Goal: Information Seeking & Learning: Learn about a topic

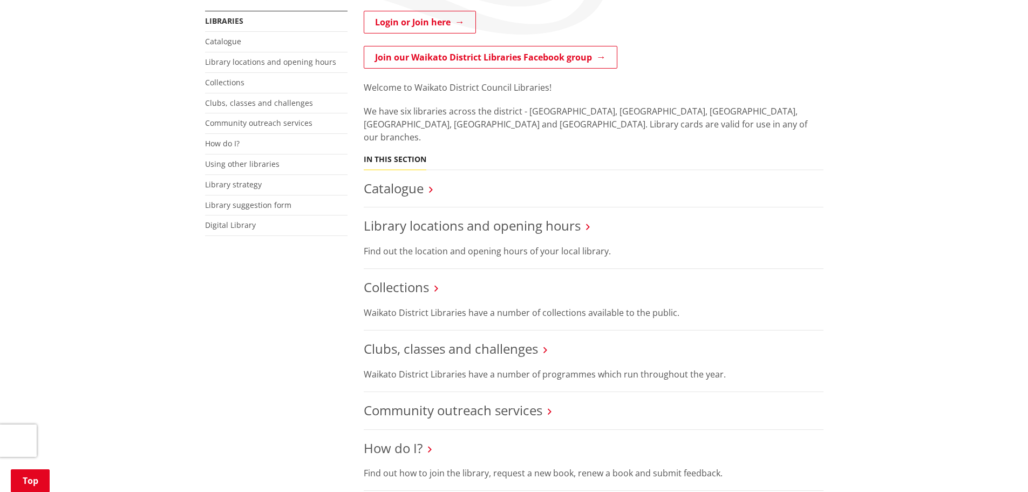
scroll to position [108, 0]
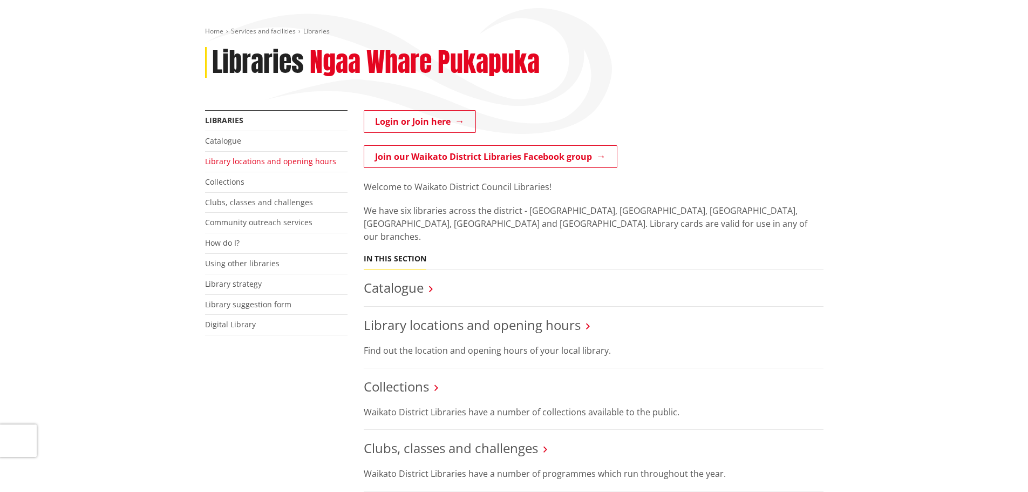
click at [220, 163] on link "Library locations and opening hours" at bounding box center [270, 161] width 131 height 10
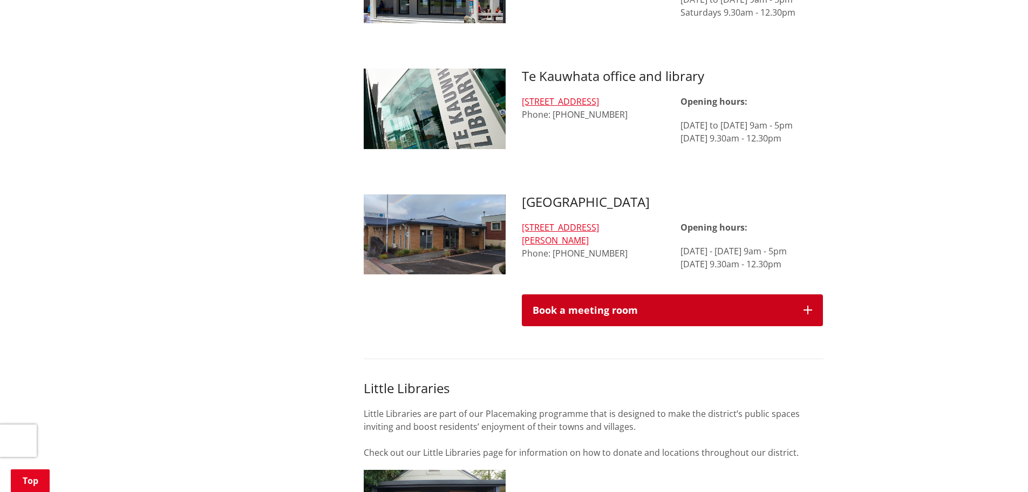
scroll to position [1187, 0]
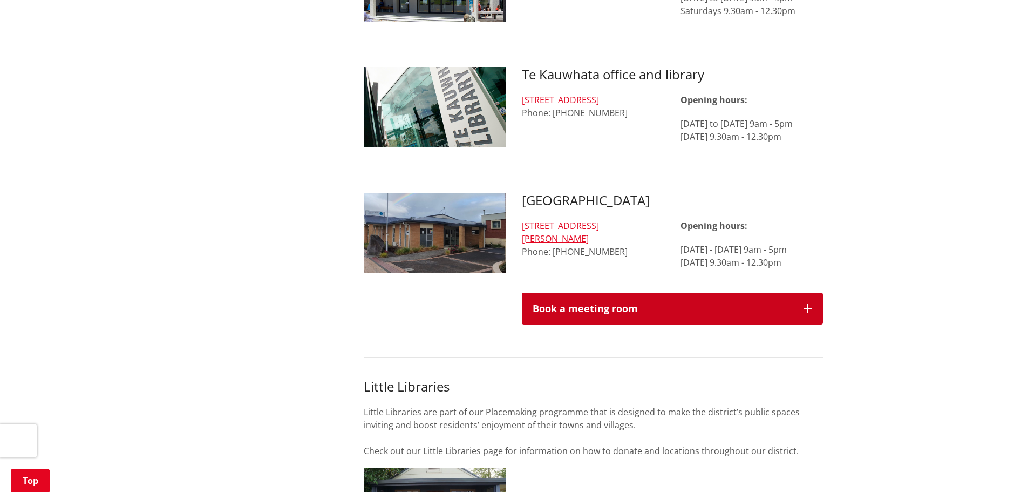
click at [809, 292] on button "Book a meeting room" at bounding box center [672, 308] width 301 height 32
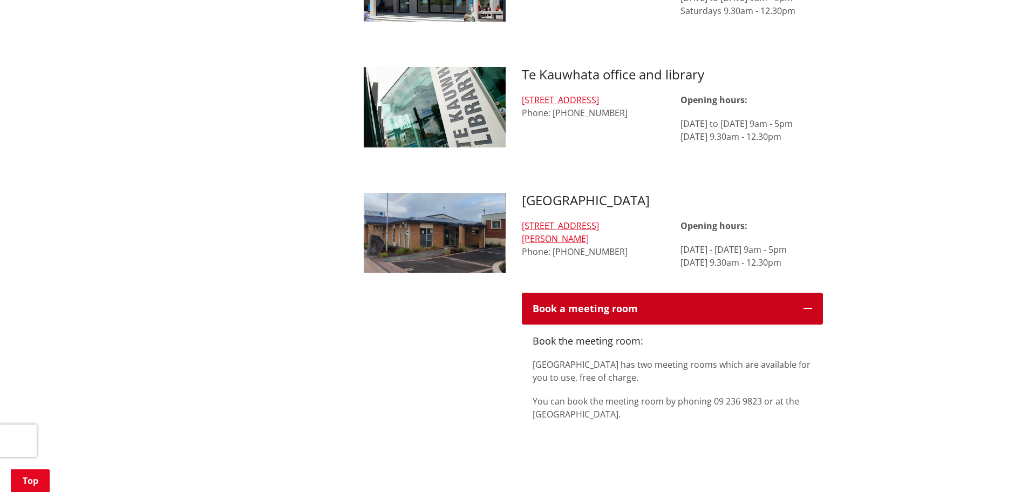
scroll to position [1241, 0]
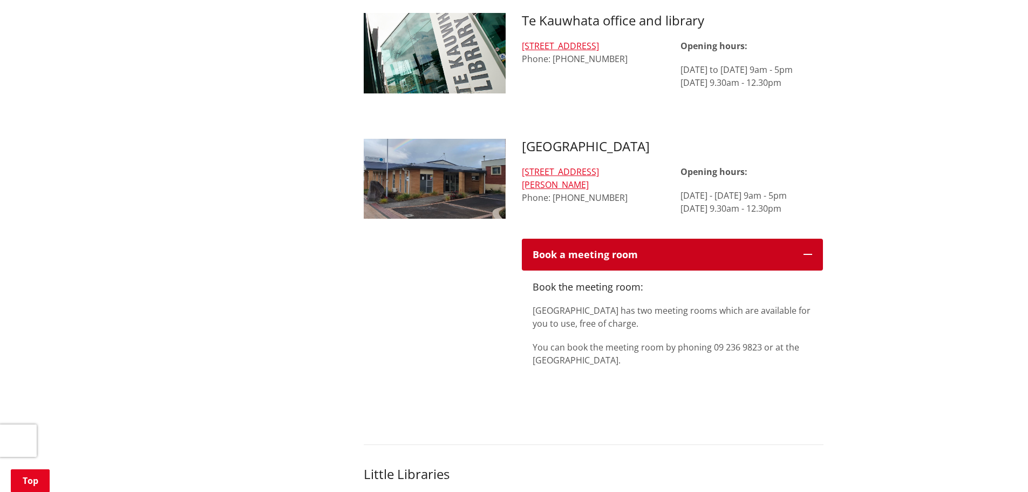
click at [808, 250] on icon "button" at bounding box center [807, 254] width 9 height 9
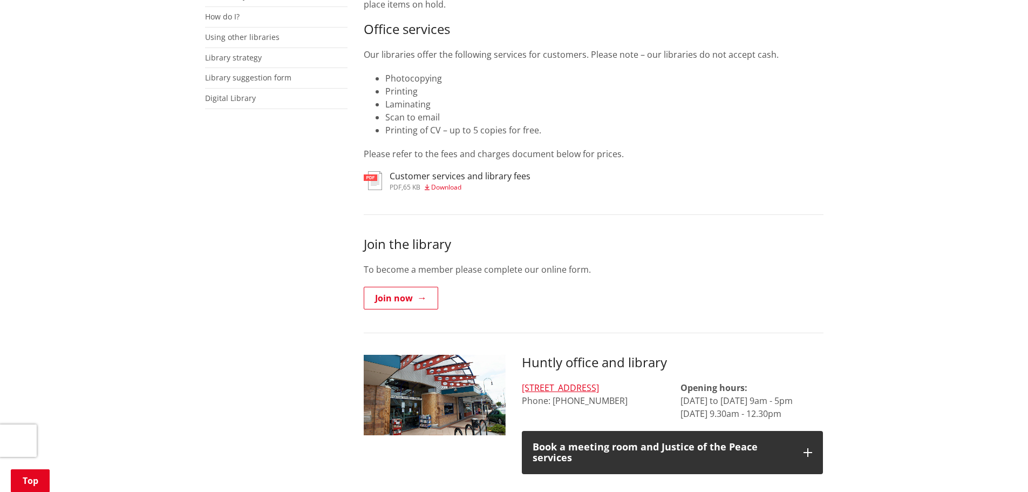
scroll to position [540, 0]
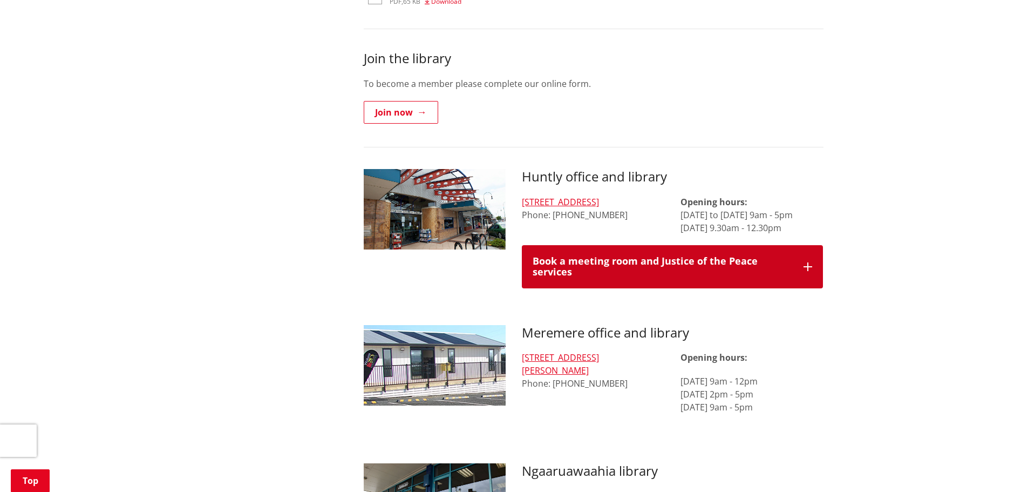
click at [805, 262] on icon "button" at bounding box center [807, 266] width 9 height 9
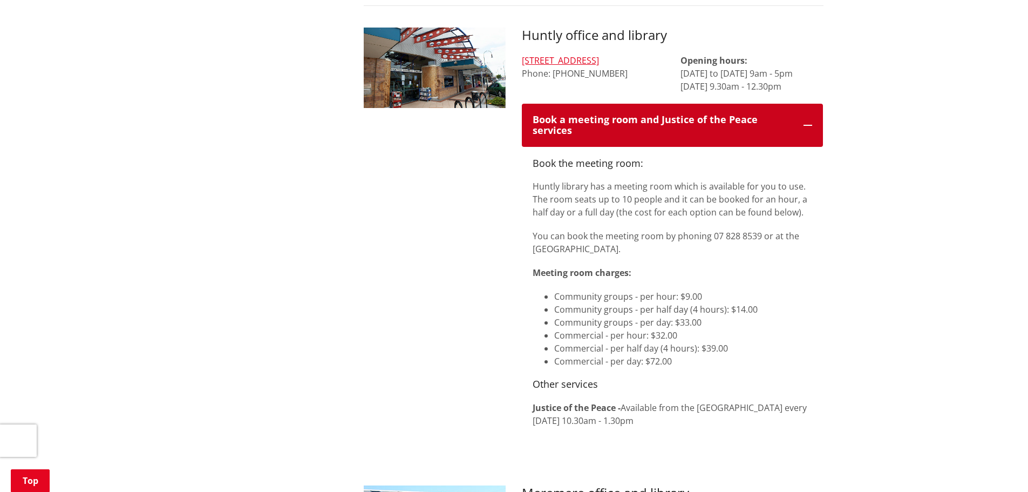
scroll to position [755, 0]
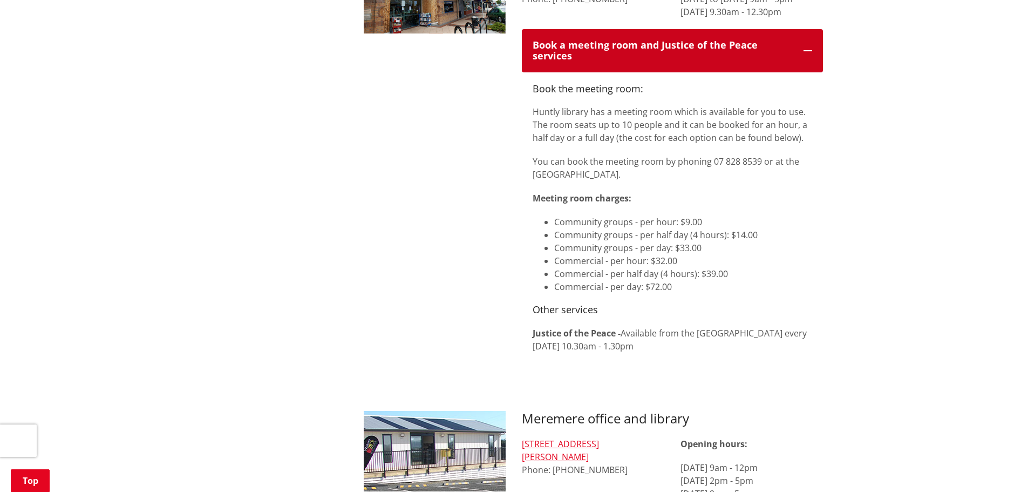
click at [806, 46] on icon "button" at bounding box center [807, 50] width 9 height 9
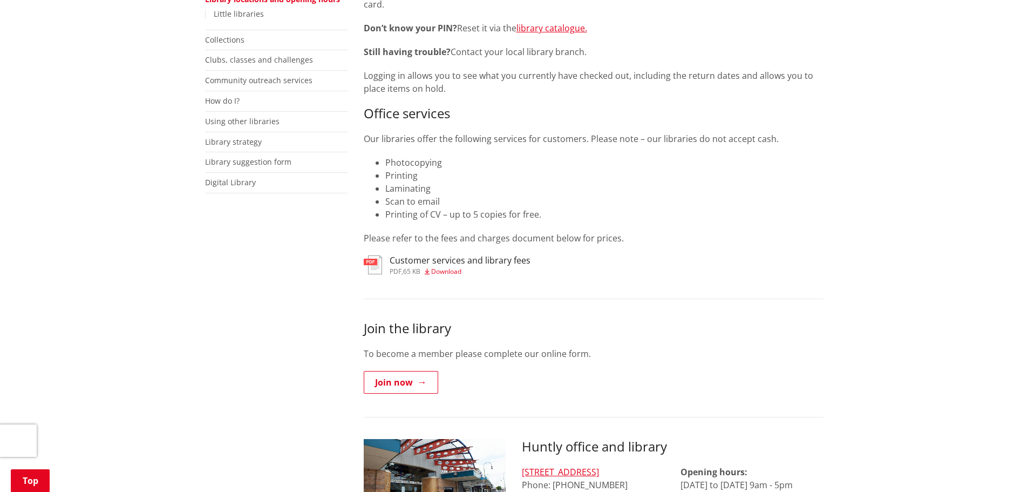
scroll to position [0, 0]
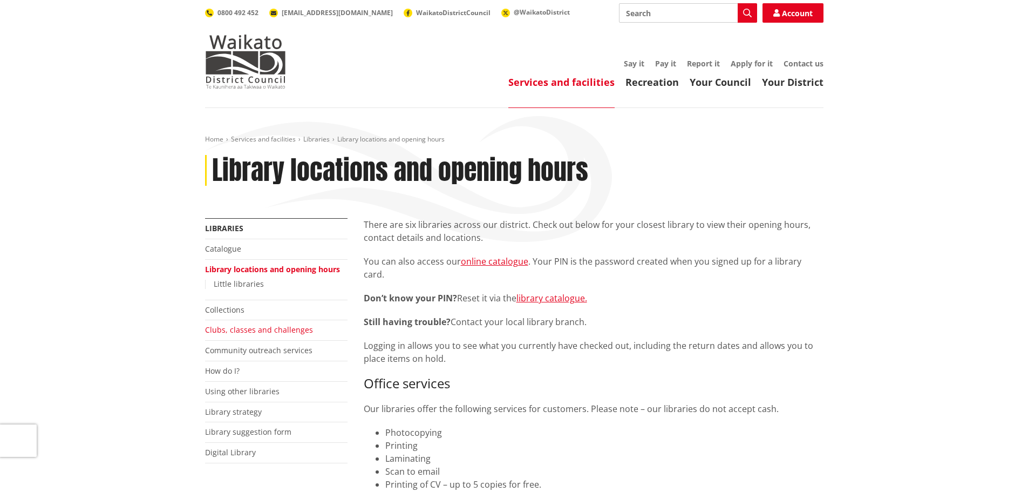
click at [263, 330] on link "Clubs, classes and challenges" at bounding box center [259, 329] width 108 height 10
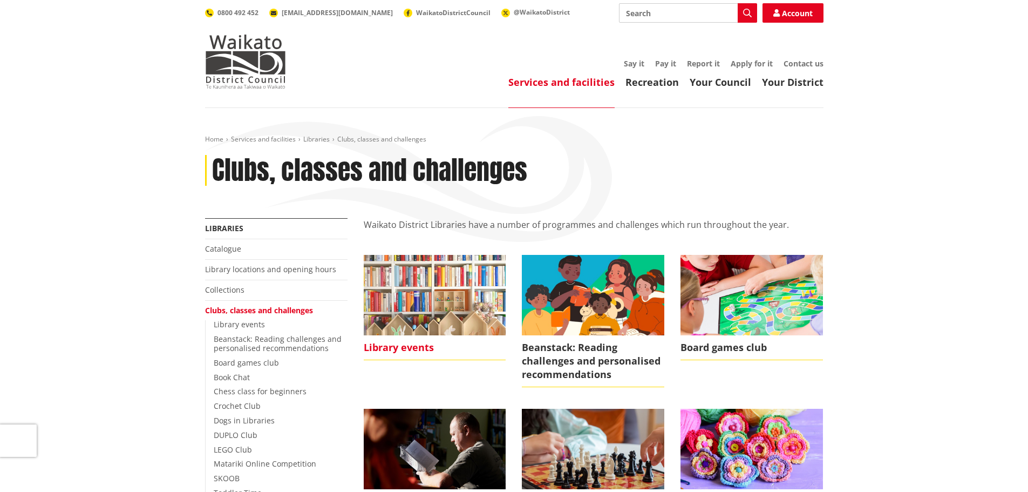
click at [403, 298] on img at bounding box center [435, 295] width 142 height 80
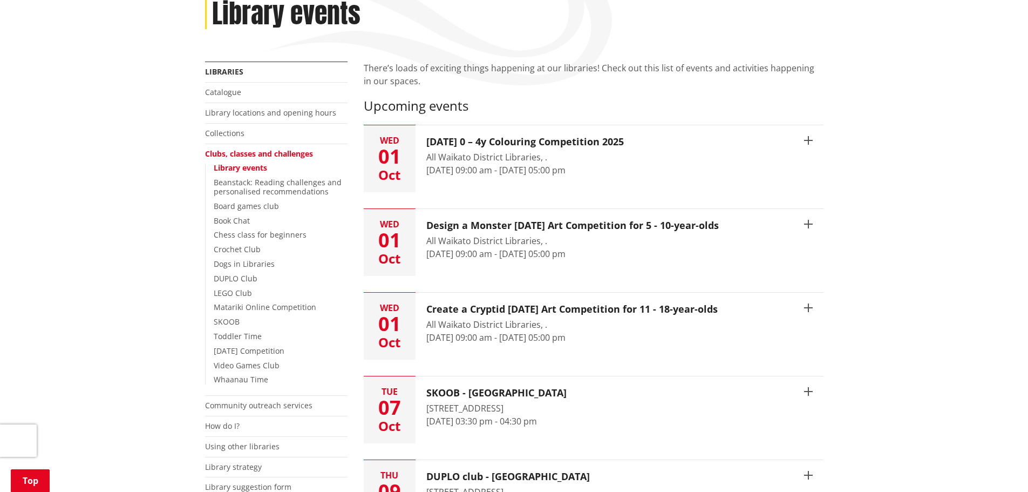
scroll to position [162, 0]
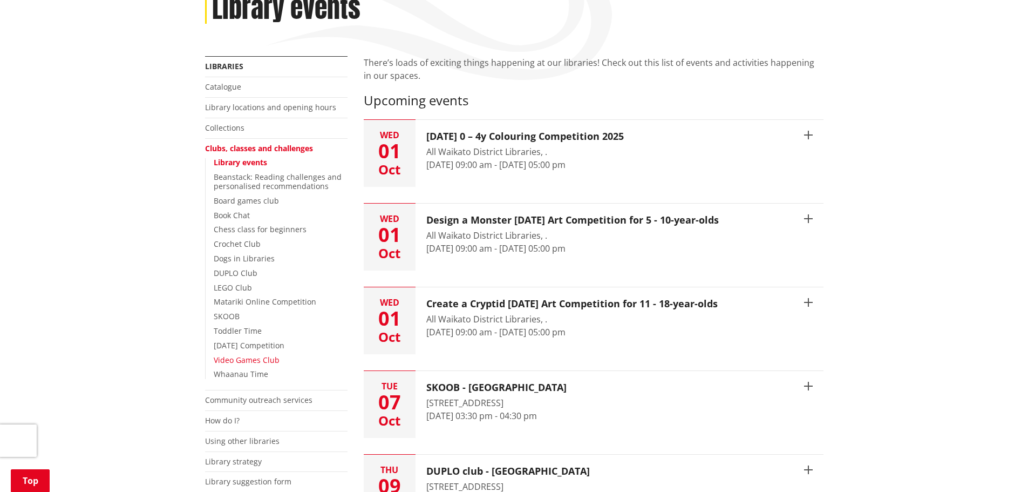
click at [268, 357] on link "Video Games Club" at bounding box center [247, 359] width 66 height 10
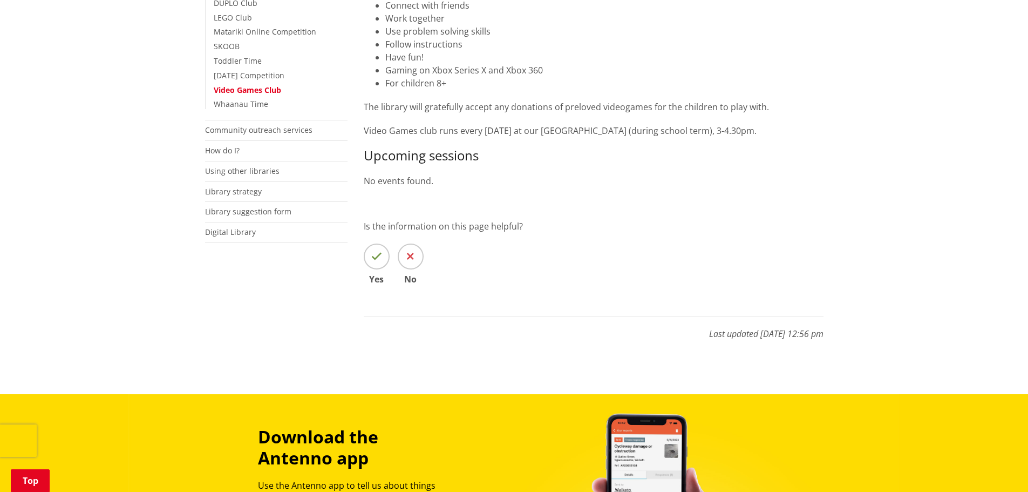
scroll to position [108, 0]
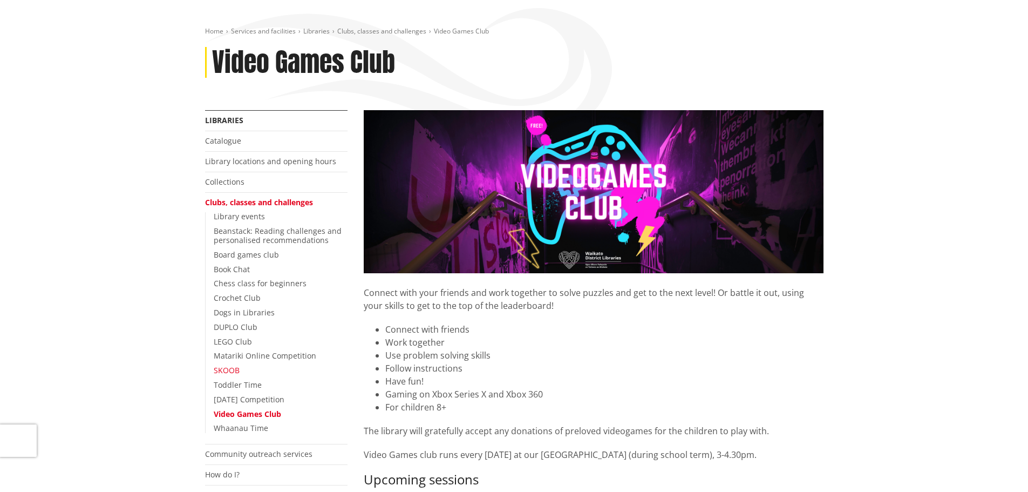
click at [228, 370] on link "SKOOB" at bounding box center [227, 370] width 26 height 10
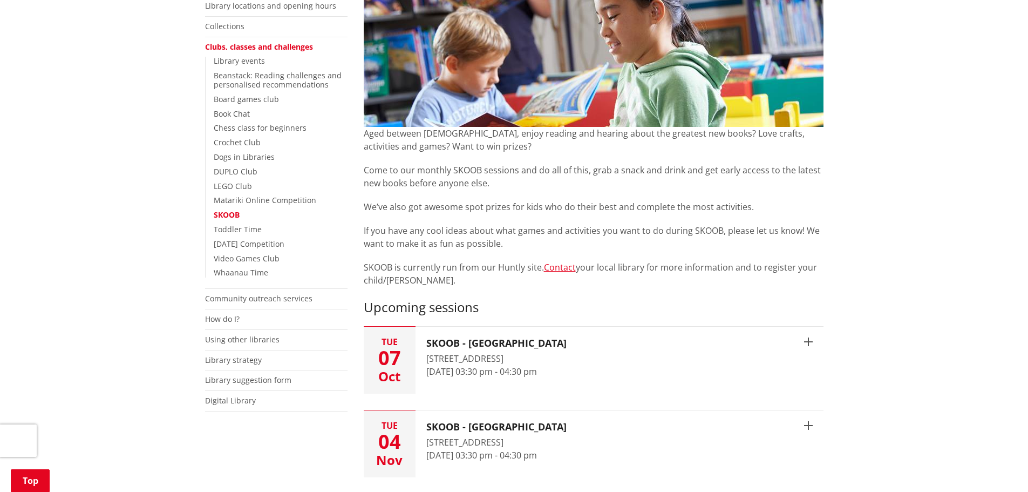
scroll to position [216, 0]
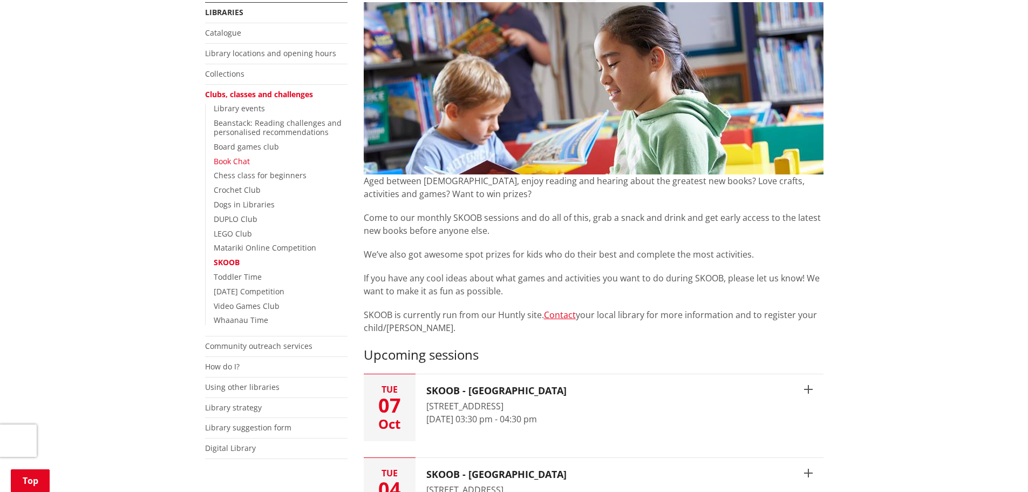
click at [238, 161] on link "Book Chat" at bounding box center [232, 161] width 36 height 10
